Goal: Information Seeking & Learning: Learn about a topic

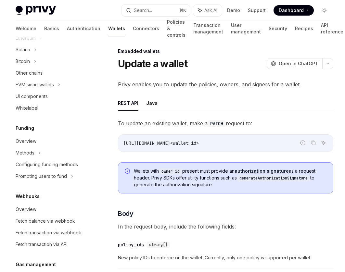
scroll to position [182, 0]
click at [231, 24] on link "User management" at bounding box center [246, 29] width 30 height 16
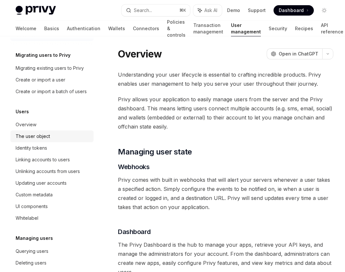
scroll to position [18, 0]
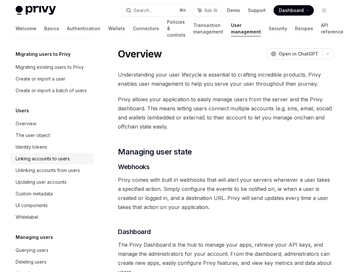
click at [72, 159] on div "Linking accounts to users" at bounding box center [53, 159] width 74 height 8
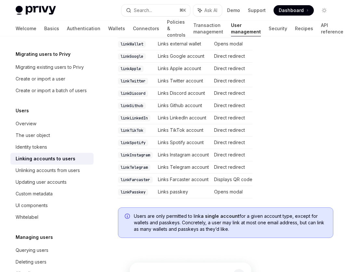
scroll to position [195, 0]
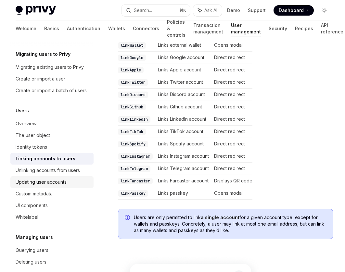
click at [66, 181] on div "Updating user accounts" at bounding box center [41, 182] width 51 height 8
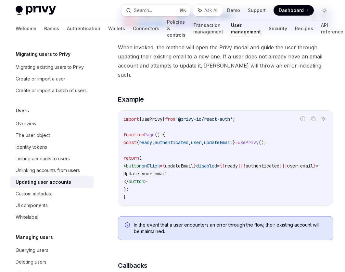
type textarea "*"
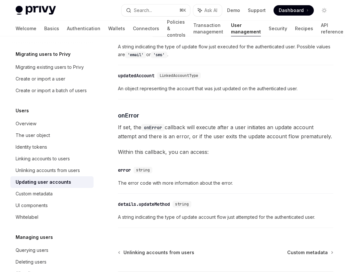
scroll to position [944, 0]
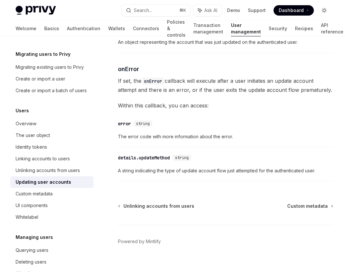
click at [322, 11] on icon "Toggle dark mode" at bounding box center [323, 10] width 5 height 5
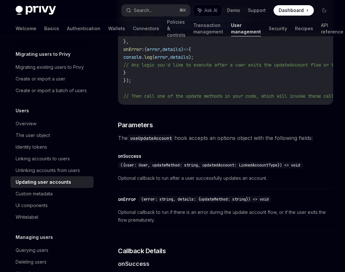
scroll to position [581, 0]
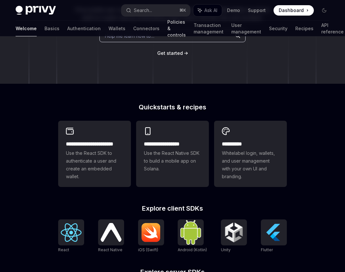
scroll to position [179, 0]
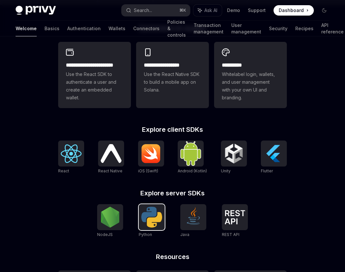
click at [162, 221] on img at bounding box center [151, 217] width 21 height 21
type textarea "*"
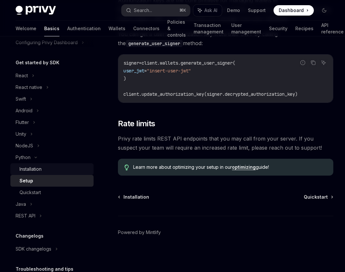
scroll to position [62, 0]
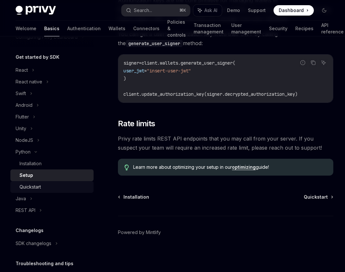
click at [64, 184] on div "Quickstart" at bounding box center [54, 187] width 70 height 8
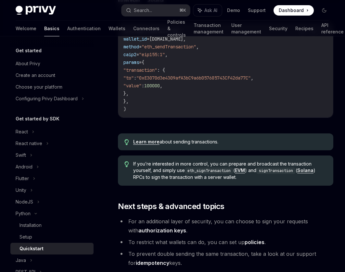
type textarea "*"
